Goal: Transaction & Acquisition: Obtain resource

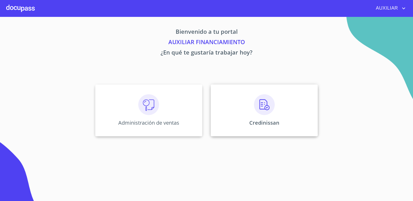
click at [238, 119] on div "Credinissan" at bounding box center [263, 110] width 107 height 52
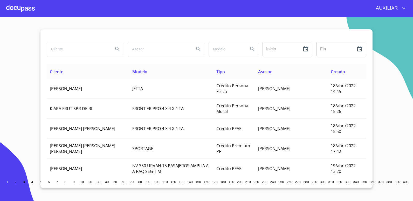
click at [82, 43] on input "search" at bounding box center [78, 49] width 62 height 14
type input "[PERSON_NAME]"
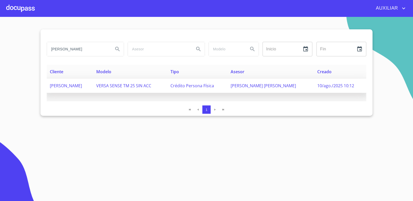
click at [82, 83] on span "[PERSON_NAME]" at bounding box center [66, 86] width 32 height 6
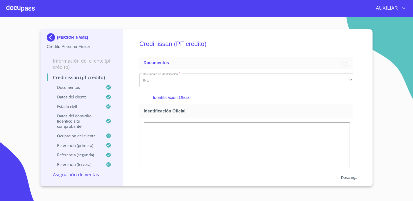
click at [348, 173] on button "Descargar" at bounding box center [350, 178] width 22 height 10
click at [412, 85] on html "AUXILIAR [PERSON_NAME] Persona Física Información del cliente (PF crédito) Cred…" at bounding box center [206, 100] width 413 height 201
click at [349, 181] on button "Descargar" at bounding box center [350, 178] width 22 height 10
click at [50, 38] on img at bounding box center [52, 37] width 10 height 8
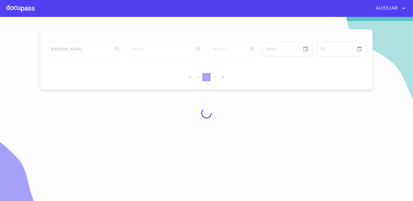
click at [92, 53] on div at bounding box center [206, 113] width 413 height 184
click at [88, 49] on div at bounding box center [206, 113] width 413 height 184
click at [89, 49] on div at bounding box center [206, 113] width 413 height 184
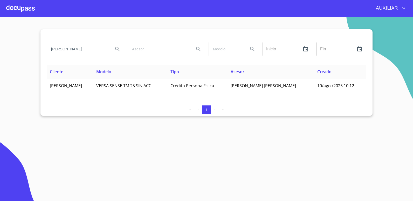
drag, startPoint x: 100, startPoint y: 48, endPoint x: -1, endPoint y: 73, distance: 104.3
click at [0, 73] on html "AUXILIAR [PERSON_NAME] Inicio ​ Fin ​ Cliente Modelo Tipo Asesor Creado [PERSON…" at bounding box center [206, 100] width 413 height 201
type input "A"
type input "[PERSON_NAME]"
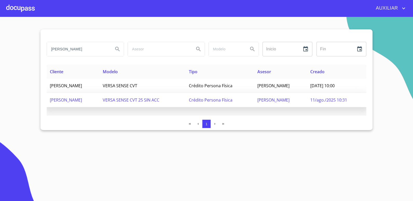
click at [82, 101] on span "[PERSON_NAME]" at bounding box center [66, 100] width 32 height 6
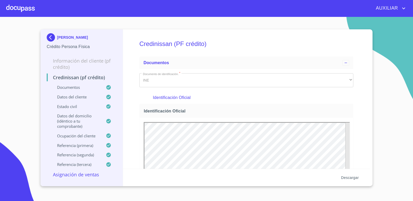
click at [349, 178] on span "Descargar" at bounding box center [350, 177] width 18 height 6
